Goal: Task Accomplishment & Management: Manage account settings

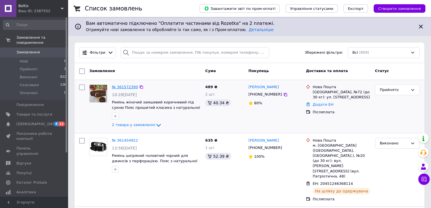
click at [129, 88] on link "№ 361572390" at bounding box center [125, 87] width 26 height 4
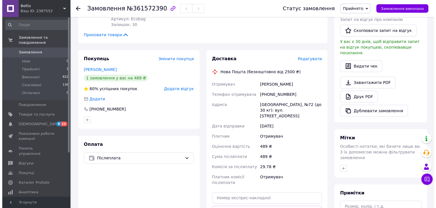
scroll to position [170, 0]
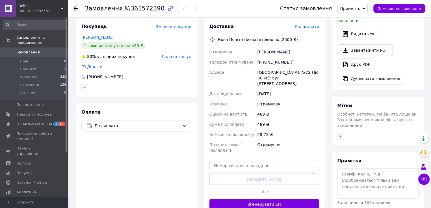
click at [312, 24] on span "Редагувати" at bounding box center [307, 26] width 24 height 5
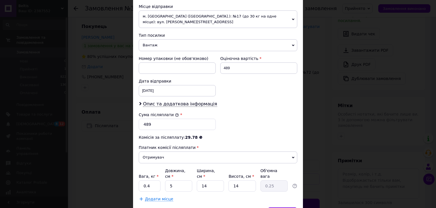
scroll to position [226, 0]
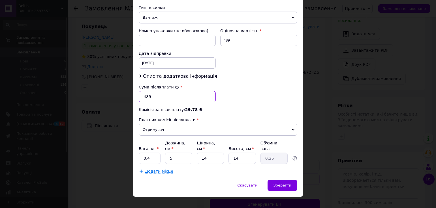
drag, startPoint x: 161, startPoint y: 98, endPoint x: 114, endPoint y: 90, distance: 47.6
click at [113, 90] on div "× Редагування доставки Спосіб доставки Нова Пошта (безкоштовно від 2500 ₴) Плат…" at bounding box center [218, 104] width 436 height 208
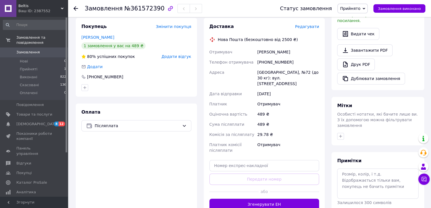
click at [307, 24] on span "Редагувати" at bounding box center [307, 26] width 24 height 5
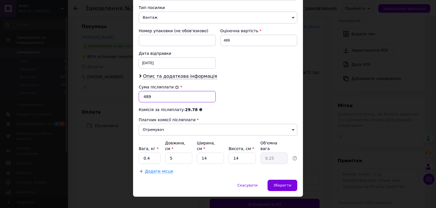
click at [155, 97] on input "489" at bounding box center [177, 96] width 77 height 11
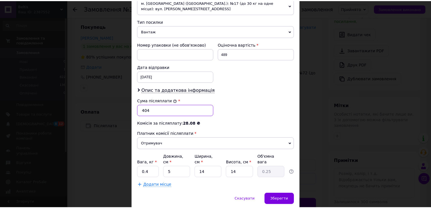
scroll to position [227, 0]
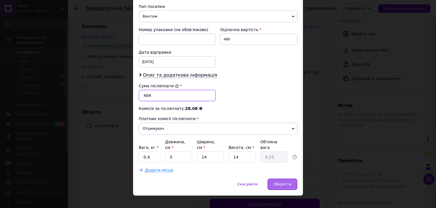
type input "404"
click at [280, 182] on span "Зберегти" at bounding box center [282, 184] width 18 height 4
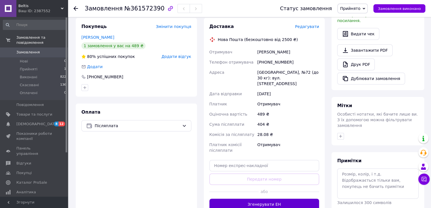
click at [291, 199] on button "Згенерувати ЕН" at bounding box center [265, 204] width 110 height 11
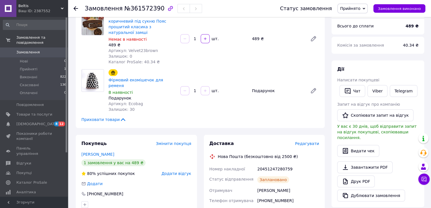
scroll to position [0, 0]
